Goal: Find contact information: Find contact information

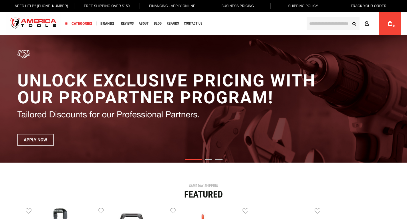
click at [92, 24] on span "Categories" at bounding box center [78, 23] width 27 height 4
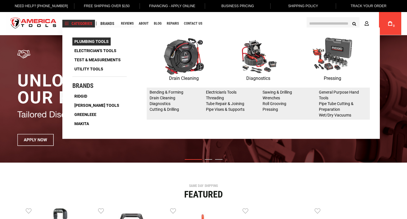
click at [94, 40] on span "Plumbing Tools" at bounding box center [91, 41] width 34 height 4
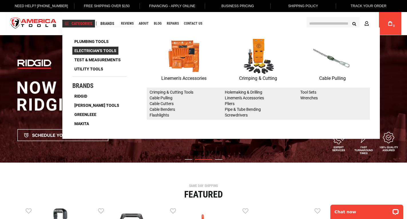
click at [108, 50] on span "Electrician's Tools" at bounding box center [95, 51] width 42 height 4
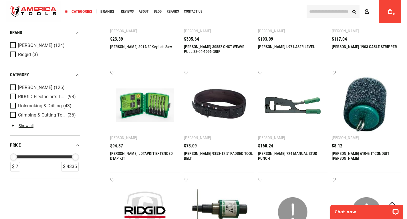
scroll to position [114, 0]
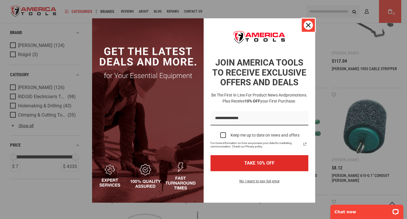
click at [306, 24] on icon "close icon" at bounding box center [308, 25] width 5 height 5
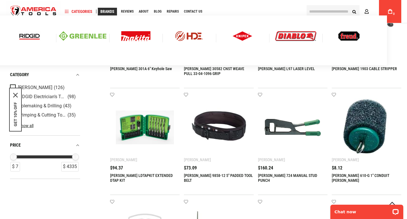
click at [143, 39] on img at bounding box center [135, 36] width 29 height 10
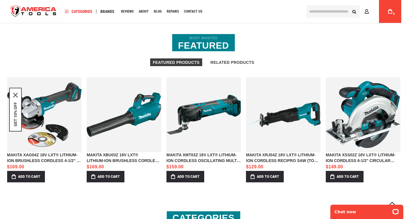
scroll to position [429, 0]
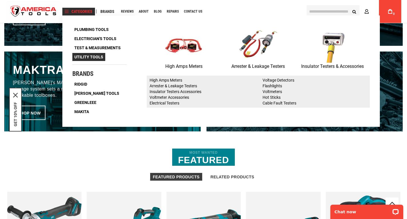
click at [102, 56] on span "Utility Tools" at bounding box center [88, 57] width 29 height 4
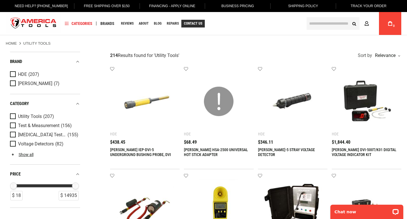
click at [202, 24] on span "Contact Us" at bounding box center [193, 23] width 18 height 3
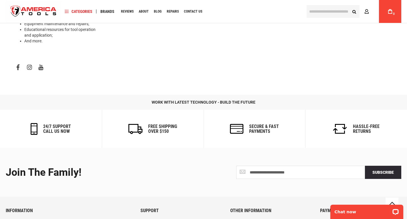
scroll to position [329, 0]
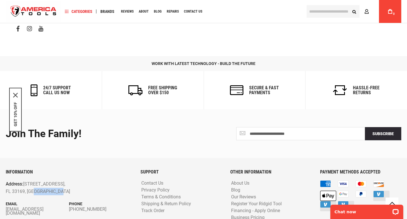
drag, startPoint x: 31, startPoint y: 170, endPoint x: 89, endPoint y: 165, distance: 57.6
click at [89, 180] on p "Address: 1157 NW 159th Dr, Miami, FL 33169, United States" at bounding box center [56, 187] width 101 height 15
